Goal: Transaction & Acquisition: Purchase product/service

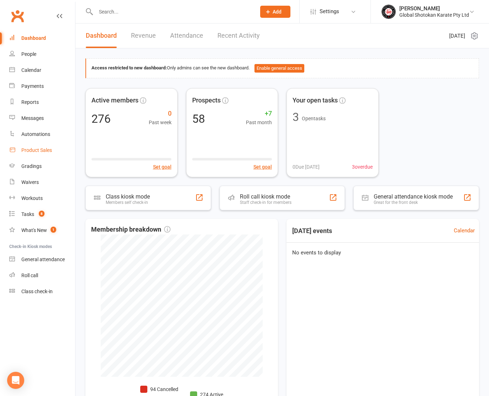
click at [35, 149] on div "Product Sales" at bounding box center [36, 150] width 31 height 6
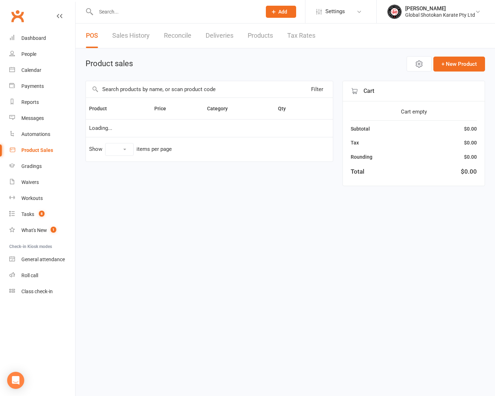
select select "100"
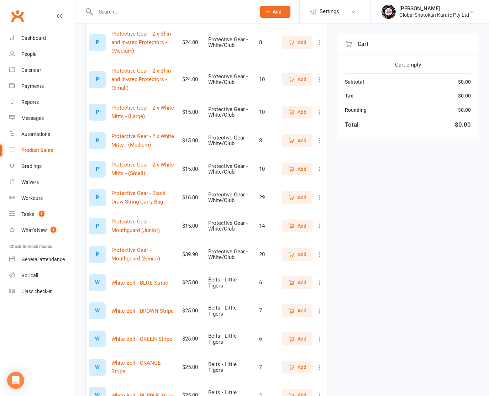
scroll to position [681, 0]
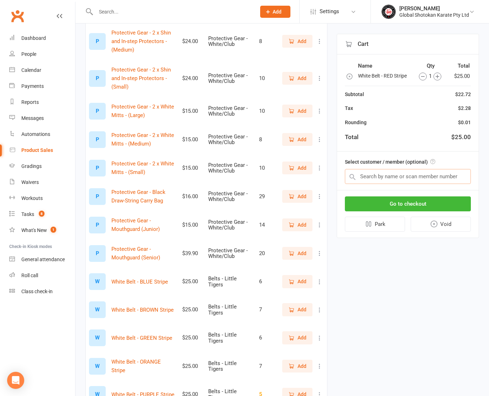
click at [360, 178] on input "text" at bounding box center [408, 176] width 126 height 15
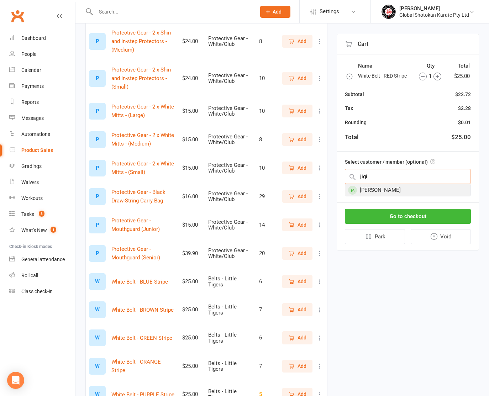
type input "jigi"
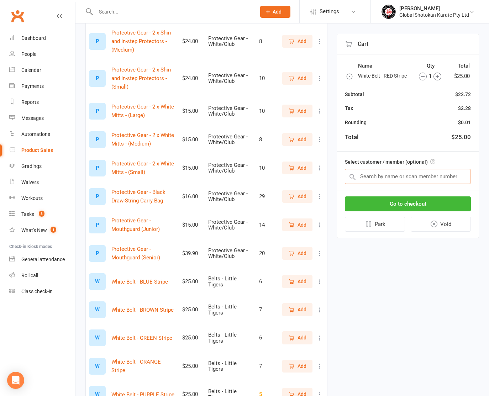
click at [368, 178] on input "text" at bounding box center [408, 176] width 126 height 15
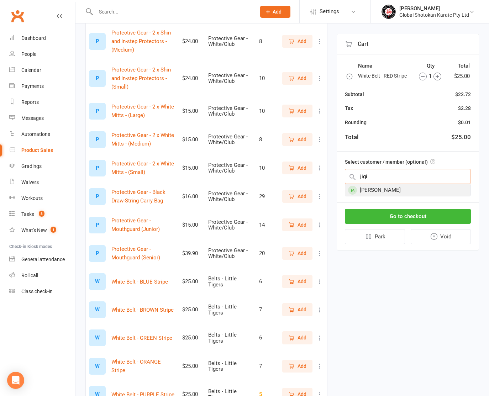
type input "jigi"
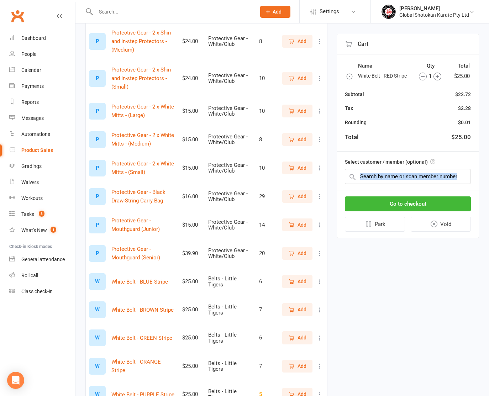
click at [369, 188] on div "Select customer / member (optional)" at bounding box center [408, 171] width 142 height 38
click at [371, 176] on input "text" at bounding box center [408, 176] width 126 height 15
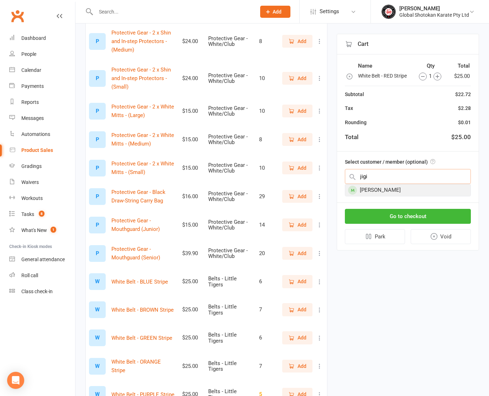
type input "jigi"
click at [378, 189] on div "[PERSON_NAME]" at bounding box center [408, 191] width 125 height 12
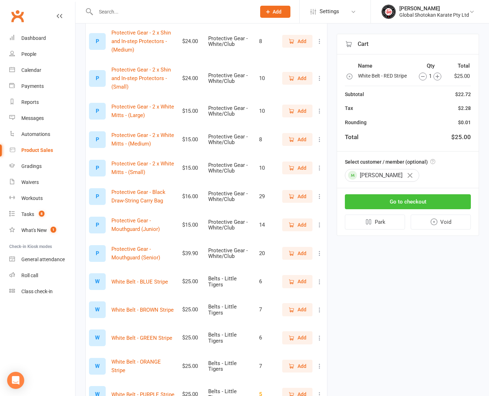
click at [388, 195] on button "Go to checkout" at bounding box center [408, 202] width 126 height 15
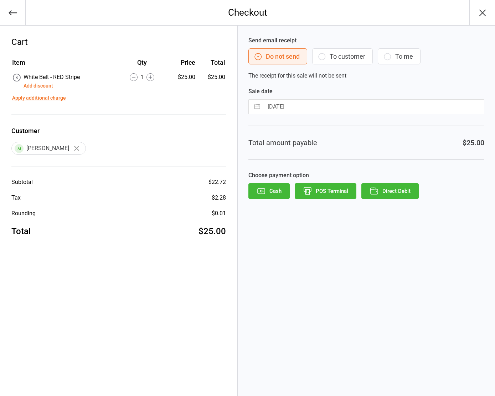
click at [388, 195] on button "Direct Debit" at bounding box center [389, 191] width 57 height 16
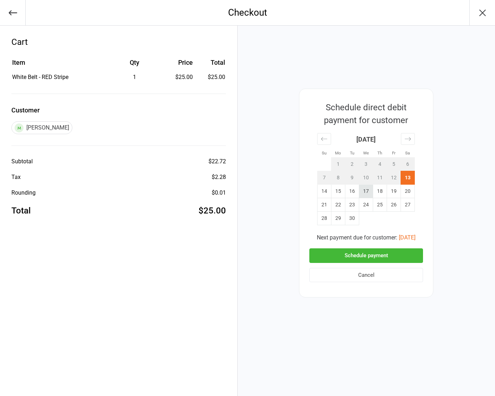
click at [360, 190] on td "17" at bounding box center [366, 192] width 14 height 14
click at [377, 254] on button "Schedule payment" at bounding box center [366, 256] width 114 height 15
